Goal: Navigation & Orientation: Find specific page/section

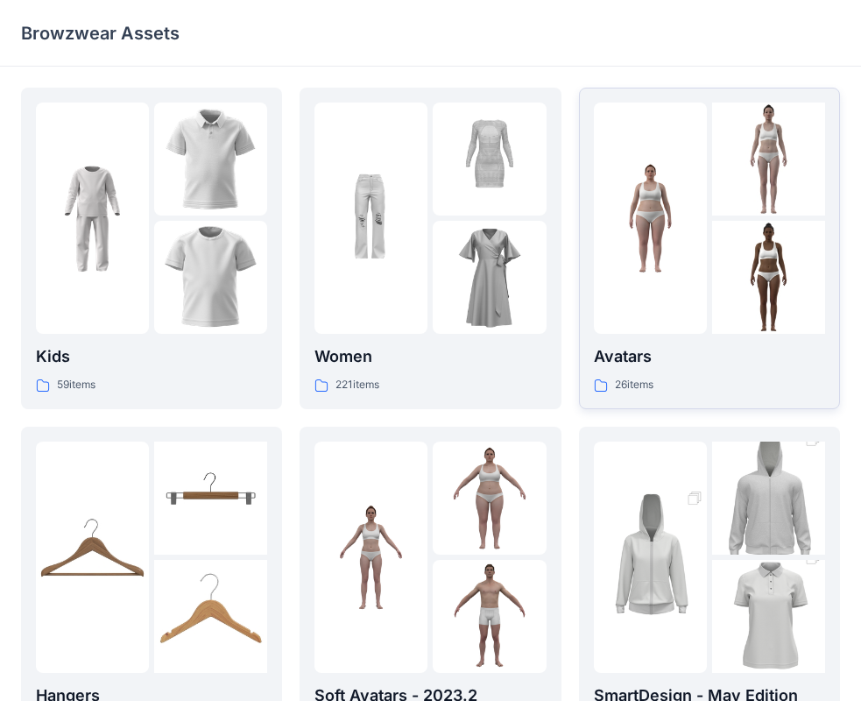
click at [665, 267] on div at bounding box center [650, 217] width 113 height 231
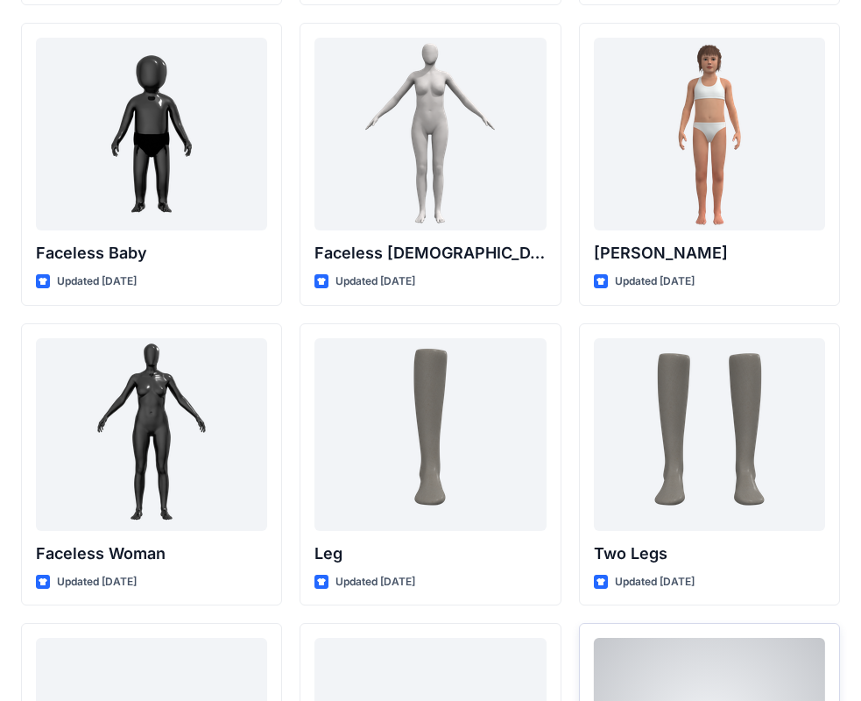
scroll to position [1215, 0]
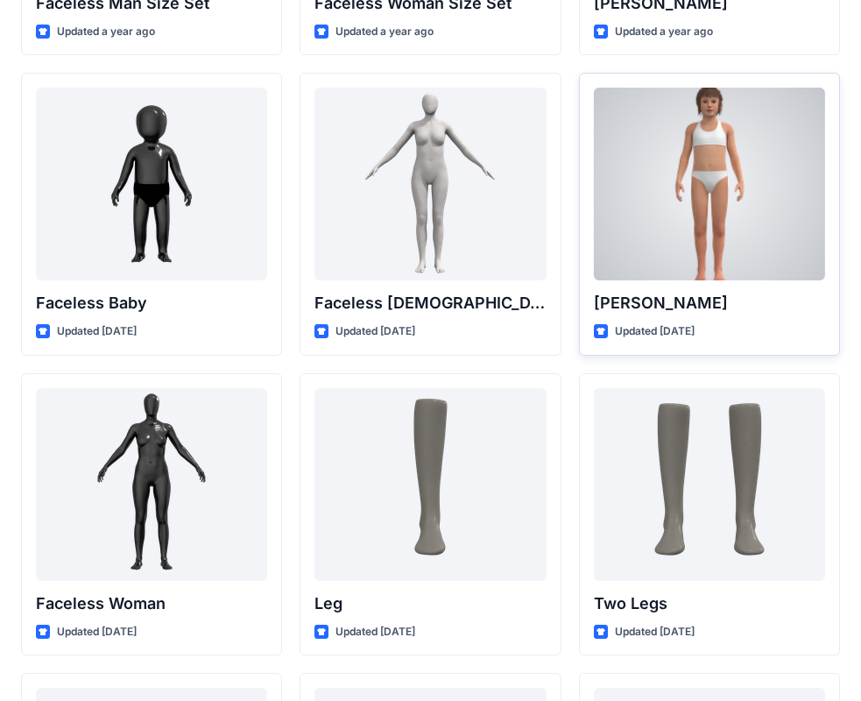
click at [678, 278] on div at bounding box center [709, 184] width 231 height 193
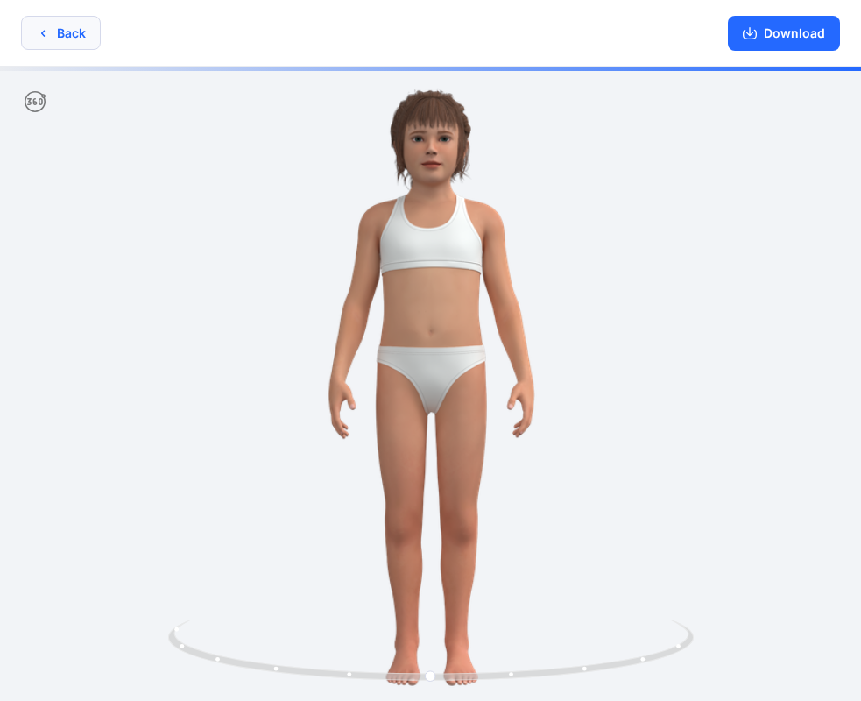
click at [54, 41] on button "Back" at bounding box center [61, 33] width 80 height 34
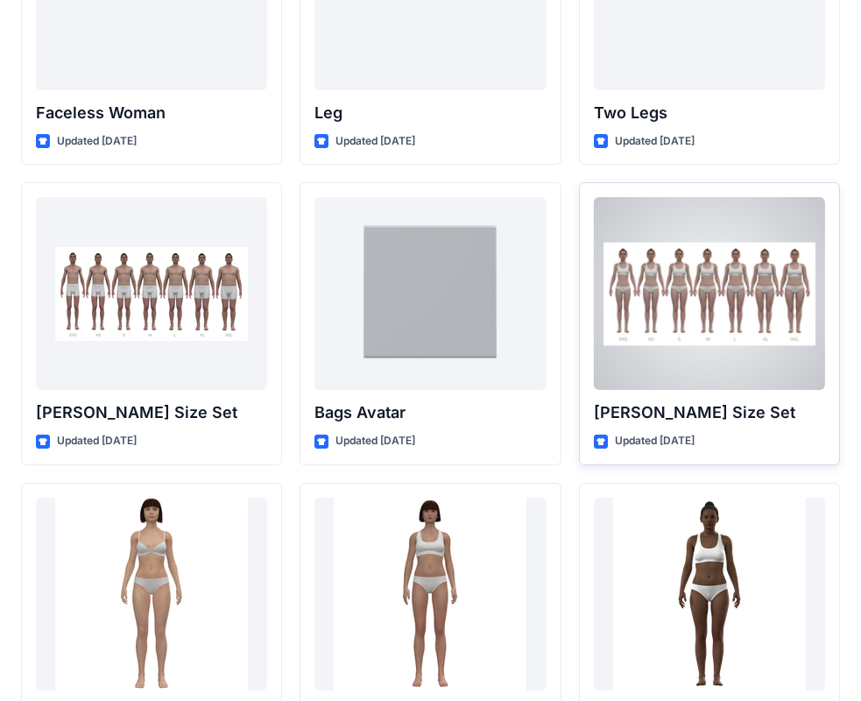
scroll to position [1740, 0]
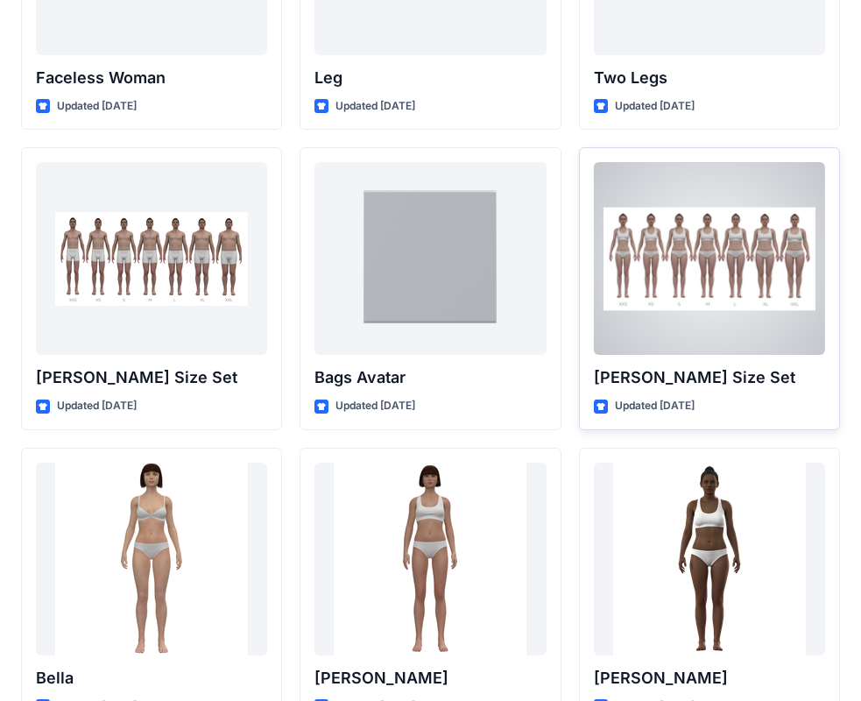
click at [682, 304] on div at bounding box center [709, 258] width 231 height 193
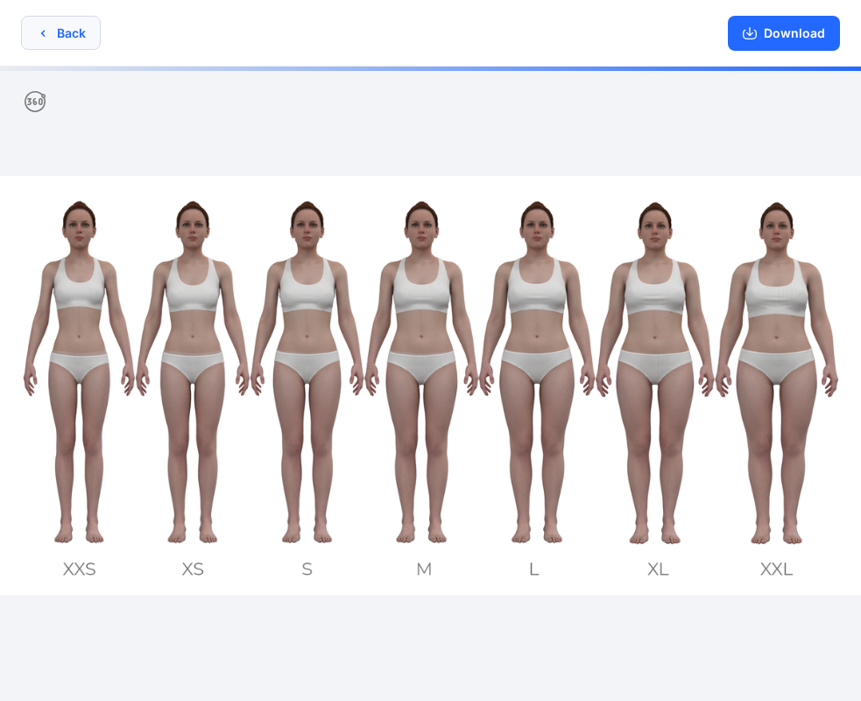
click at [59, 29] on button "Back" at bounding box center [61, 33] width 80 height 34
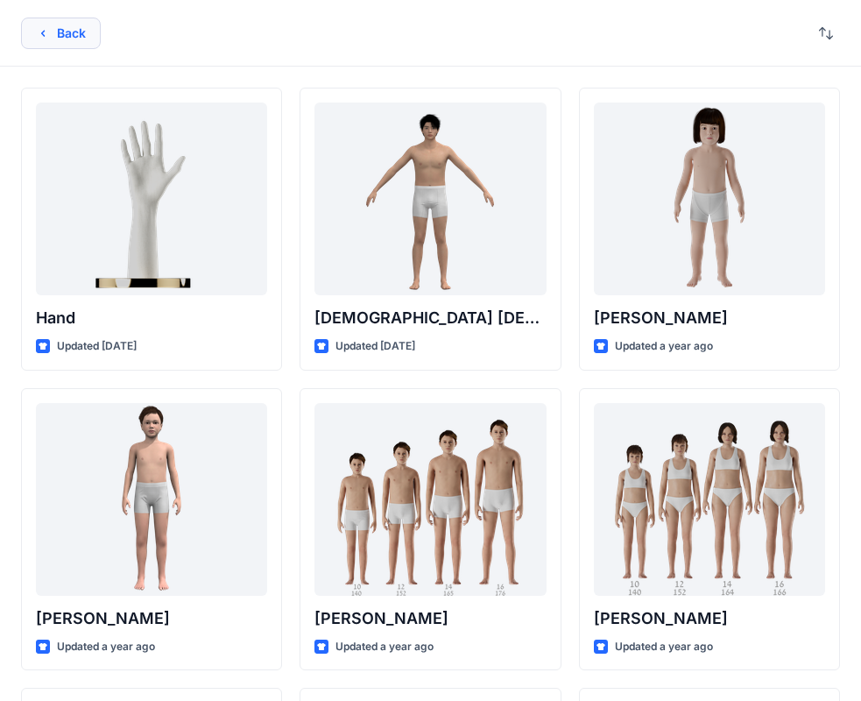
click at [35, 44] on button "Back" at bounding box center [61, 34] width 80 height 32
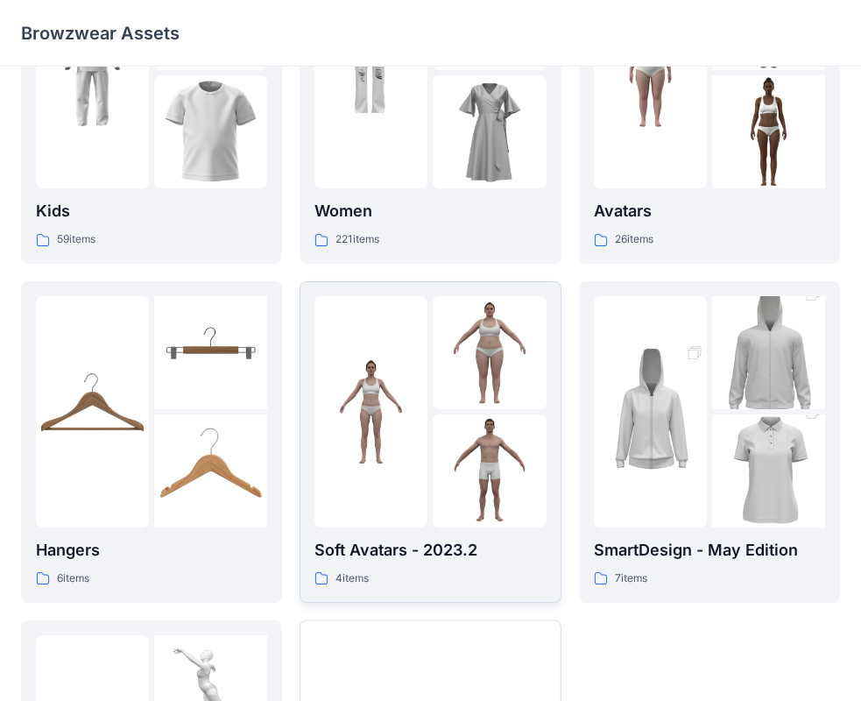
scroll to position [435, 0]
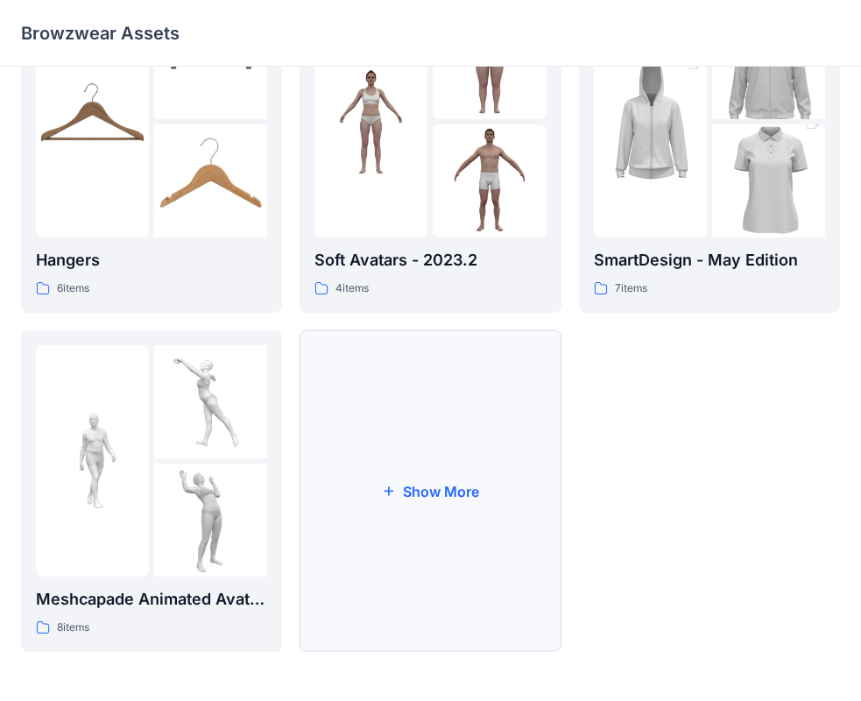
click at [465, 496] on button "Show More" at bounding box center [430, 490] width 261 height 321
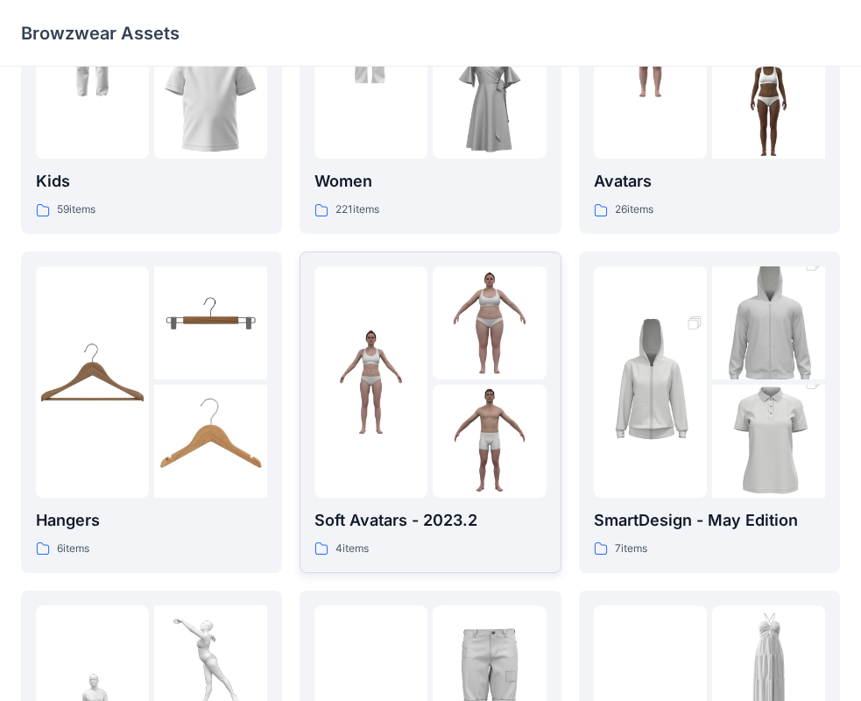
scroll to position [0, 0]
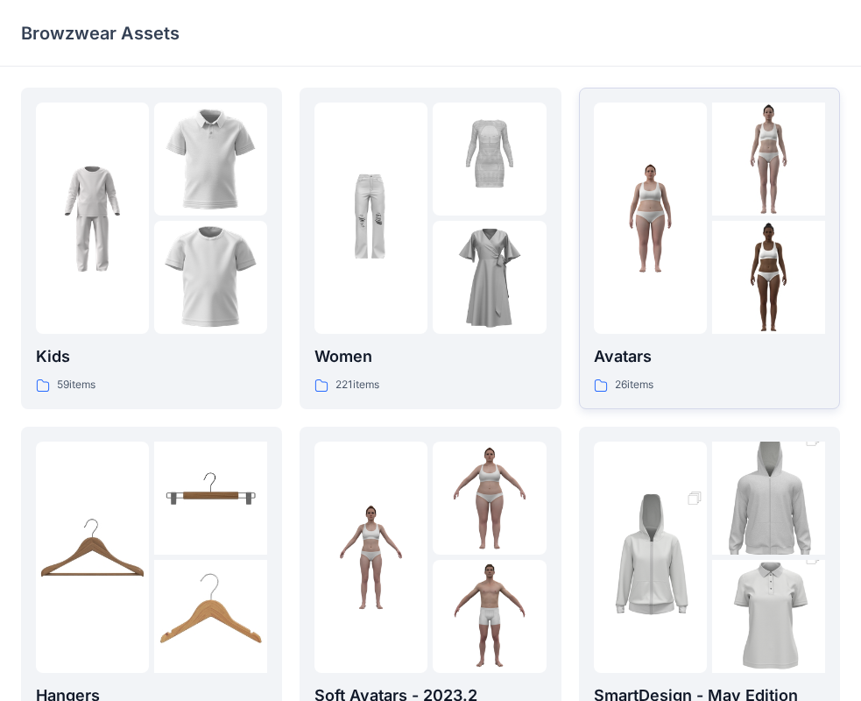
click at [709, 267] on div at bounding box center [709, 217] width 231 height 231
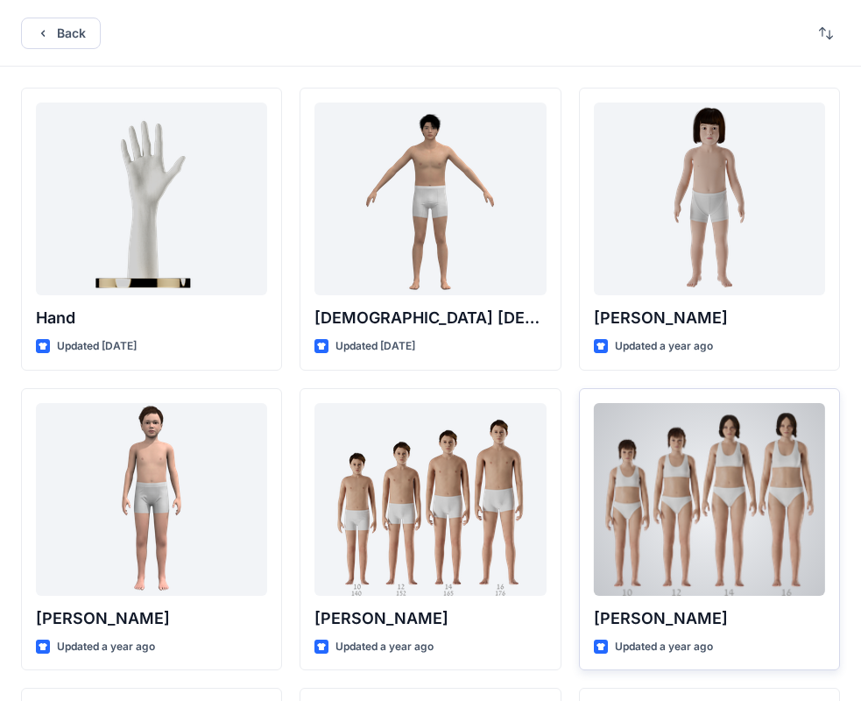
click at [683, 522] on div at bounding box center [709, 499] width 231 height 193
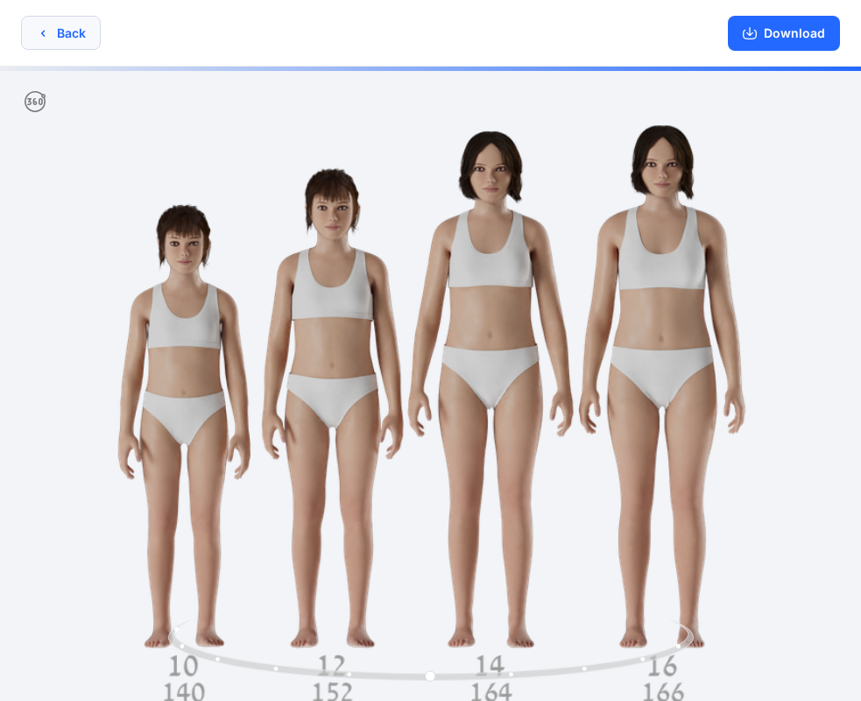
click at [62, 48] on button "Back" at bounding box center [61, 33] width 80 height 34
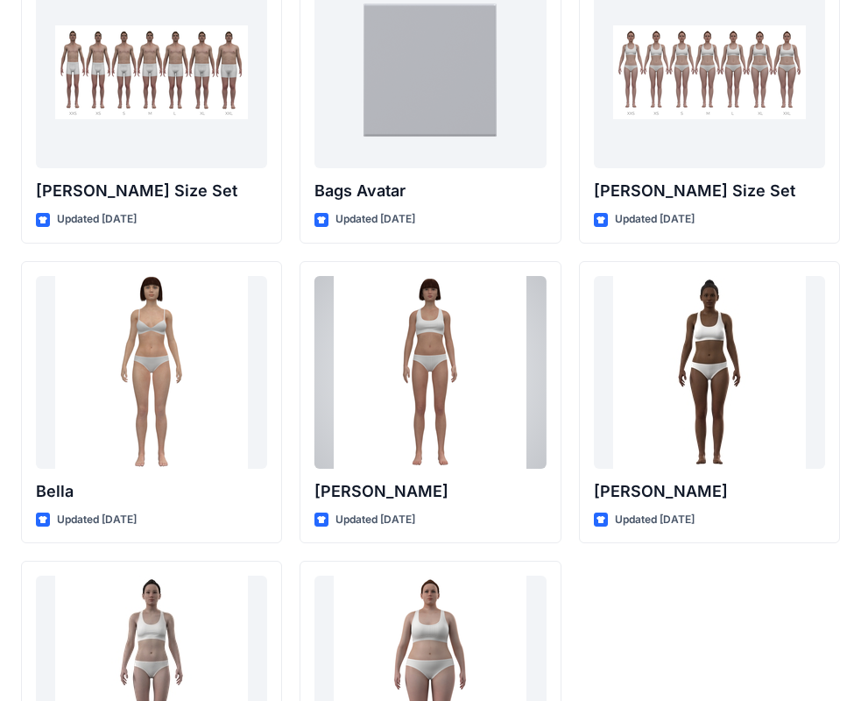
scroll to position [1839, 0]
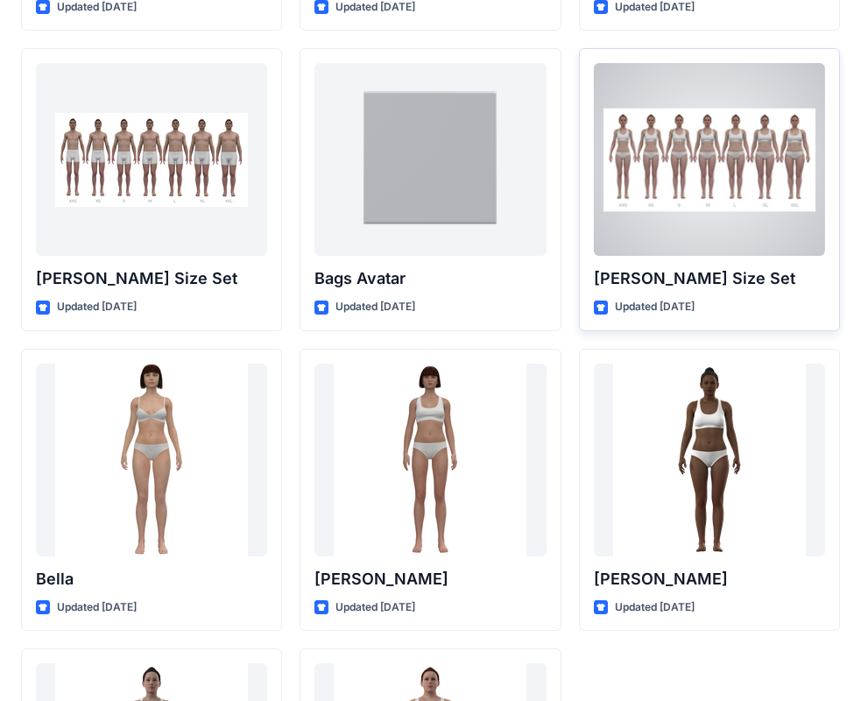
click at [682, 196] on div at bounding box center [709, 159] width 231 height 193
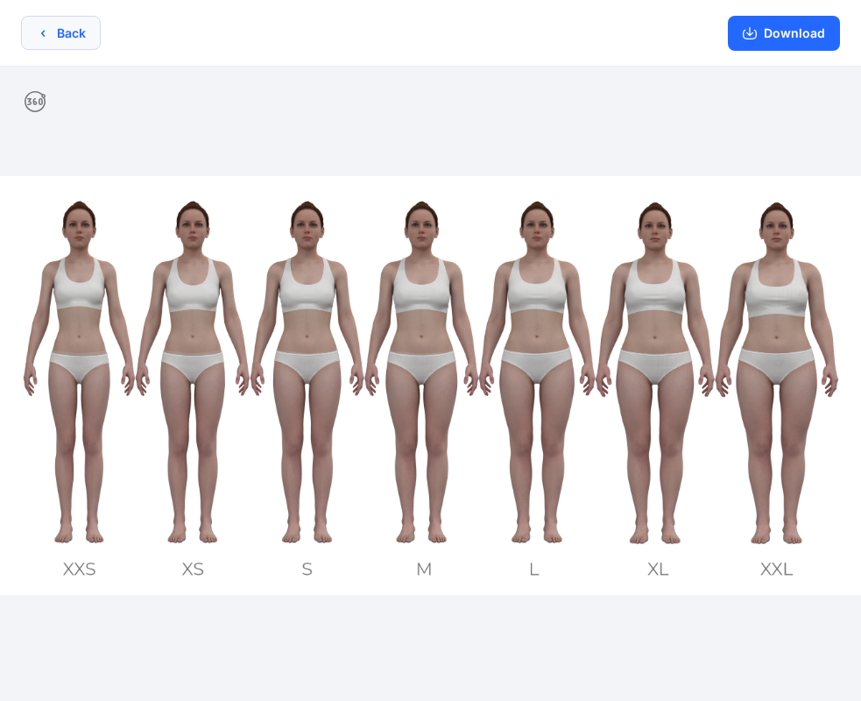
click at [70, 27] on button "Back" at bounding box center [61, 33] width 80 height 34
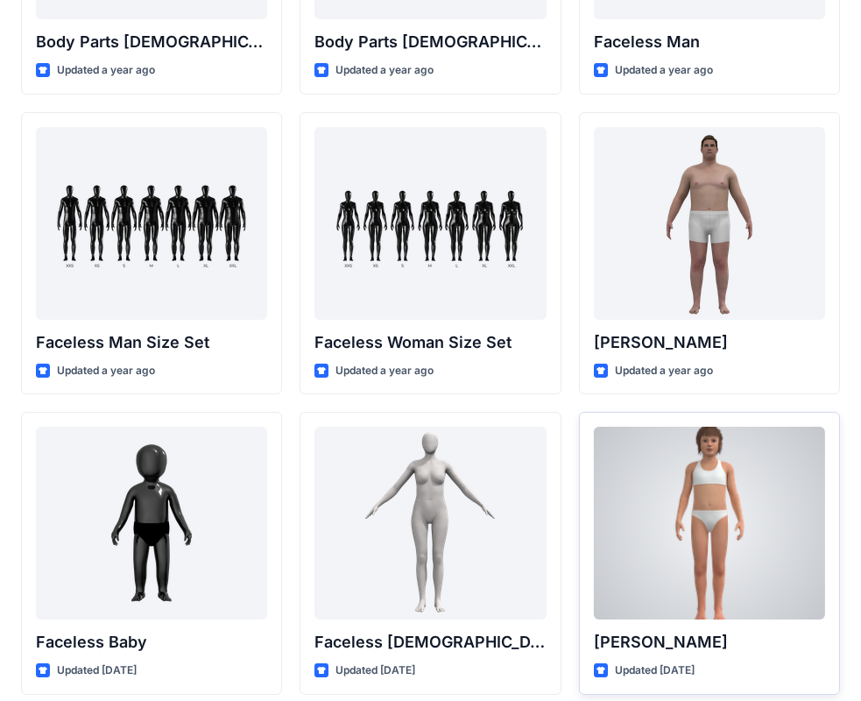
scroll to position [1314, 0]
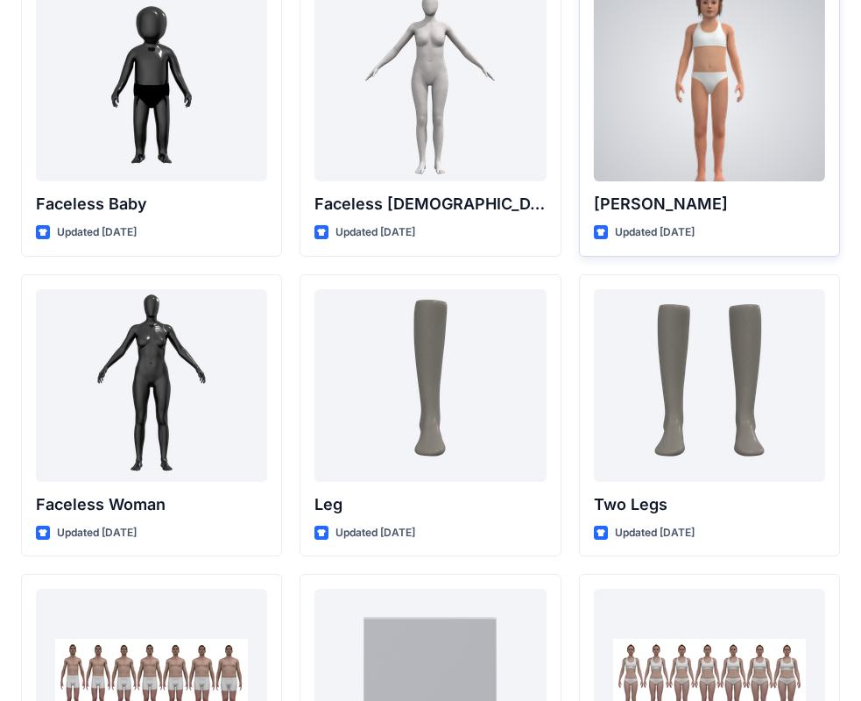
click at [744, 145] on div at bounding box center [709, 85] width 231 height 193
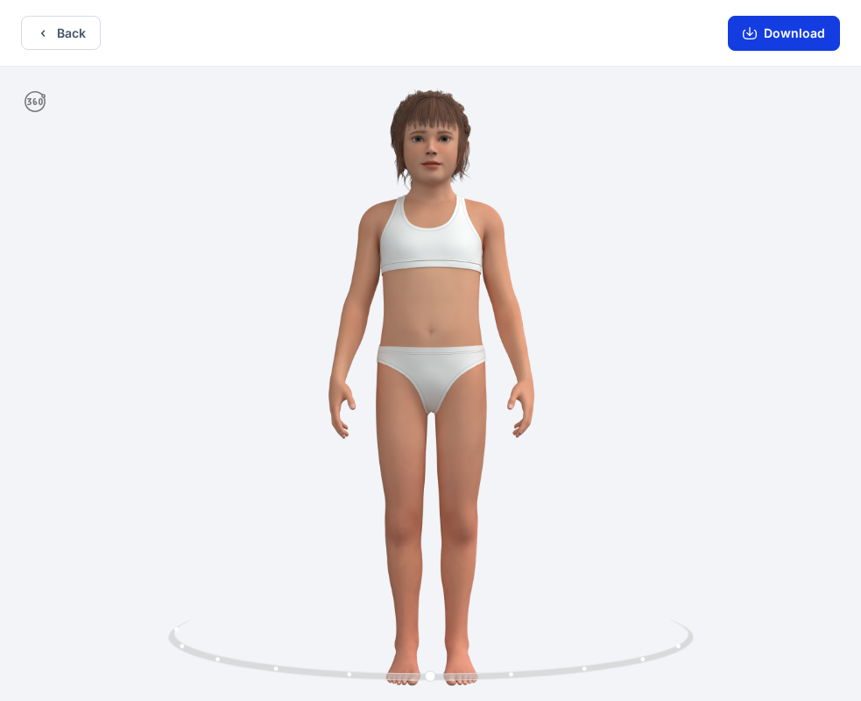
click at [762, 37] on button "Download" at bounding box center [784, 33] width 112 height 35
click at [62, 32] on button "Back" at bounding box center [61, 33] width 80 height 34
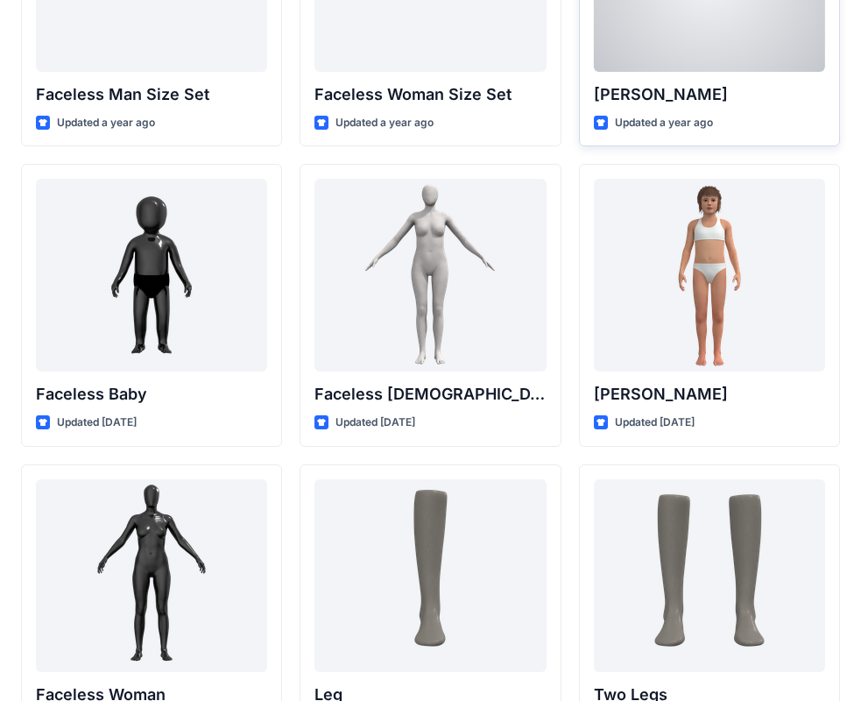
scroll to position [1139, 0]
